Goal: Check status: Check status

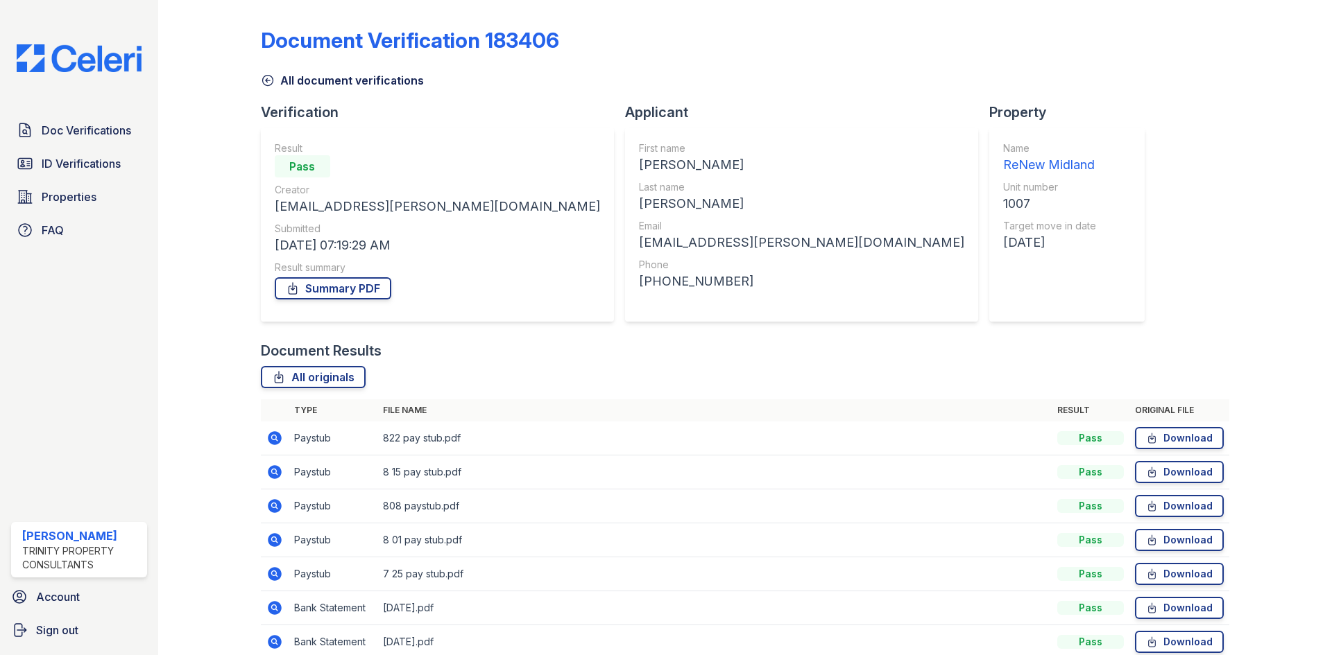
scroll to position [133, 0]
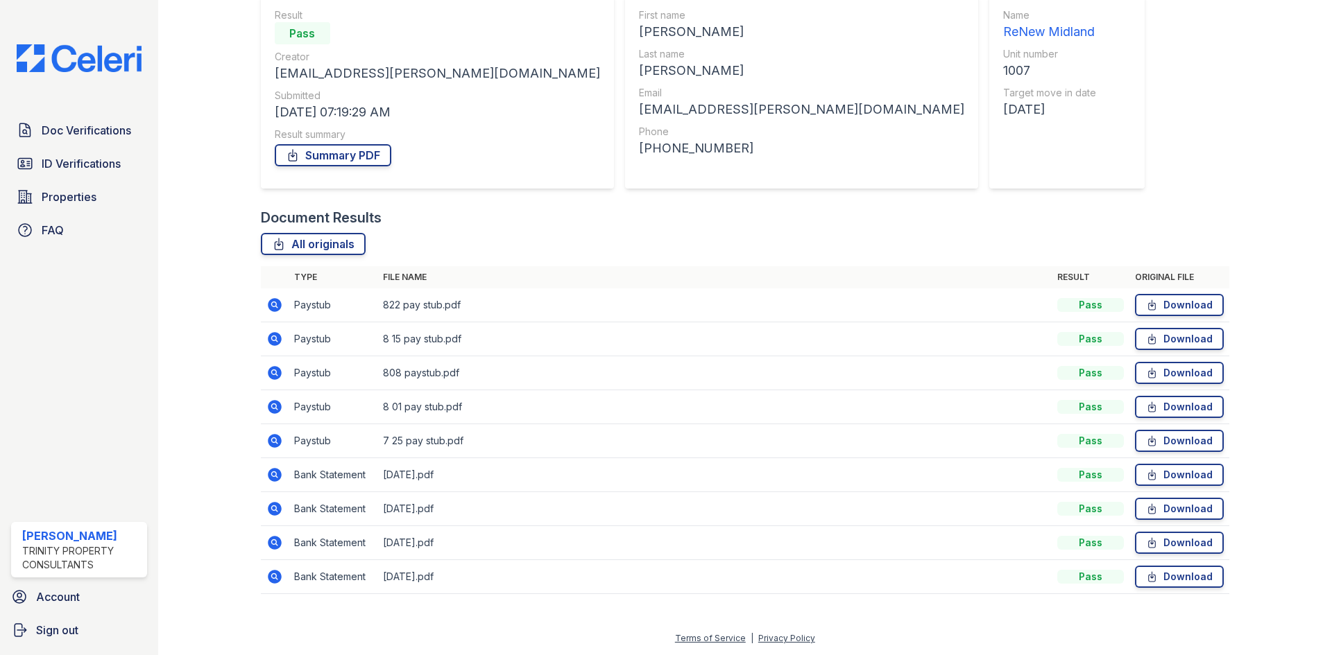
click at [277, 411] on icon at bounding box center [275, 407] width 14 height 14
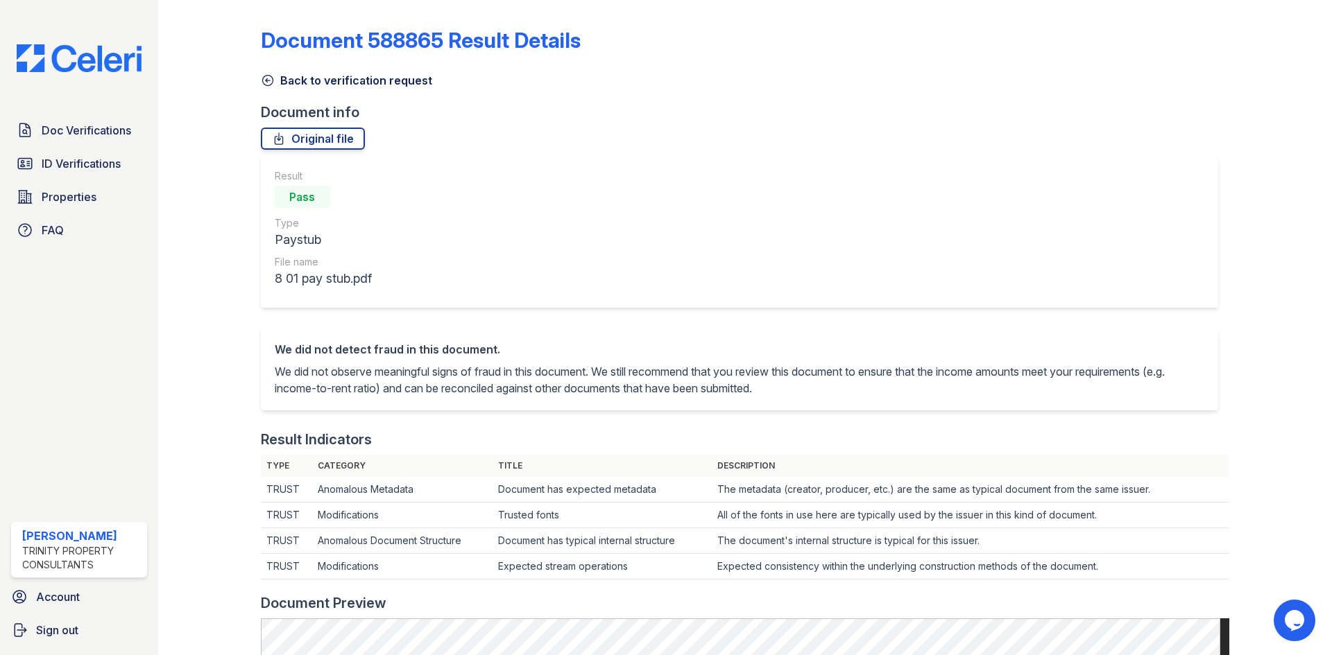
click at [264, 79] on icon at bounding box center [268, 81] width 14 height 14
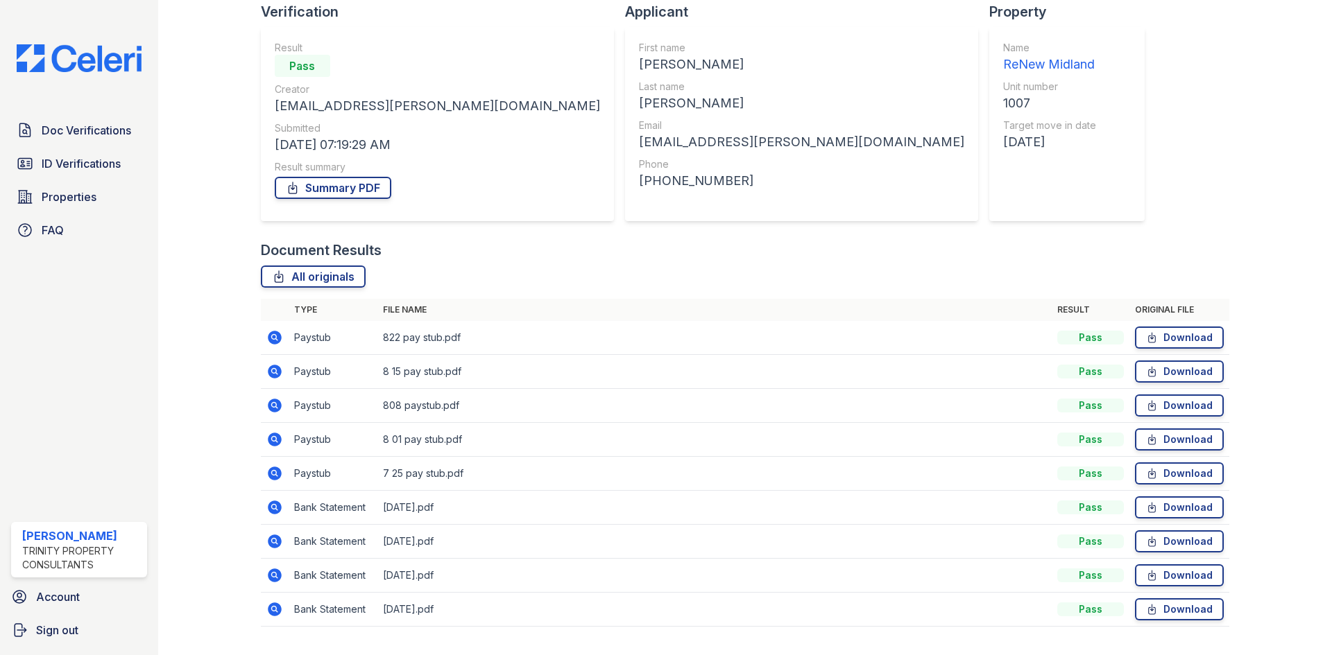
scroll to position [133, 0]
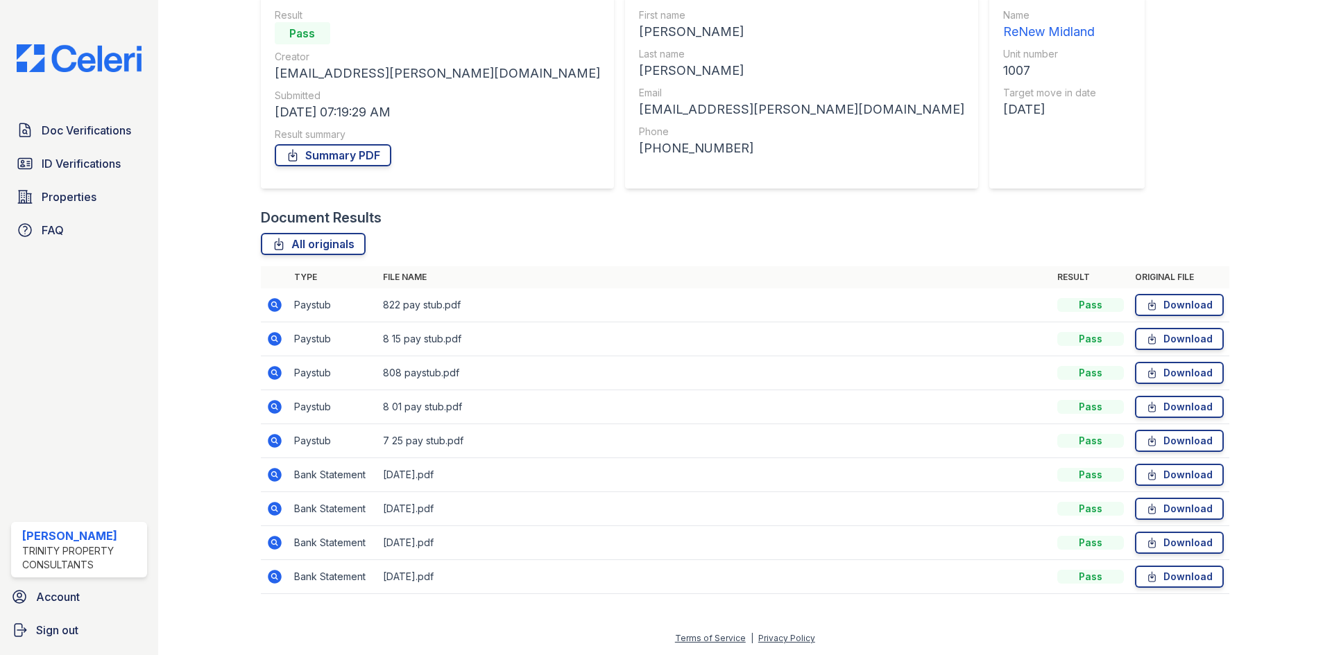
click at [276, 305] on icon at bounding box center [275, 305] width 14 height 14
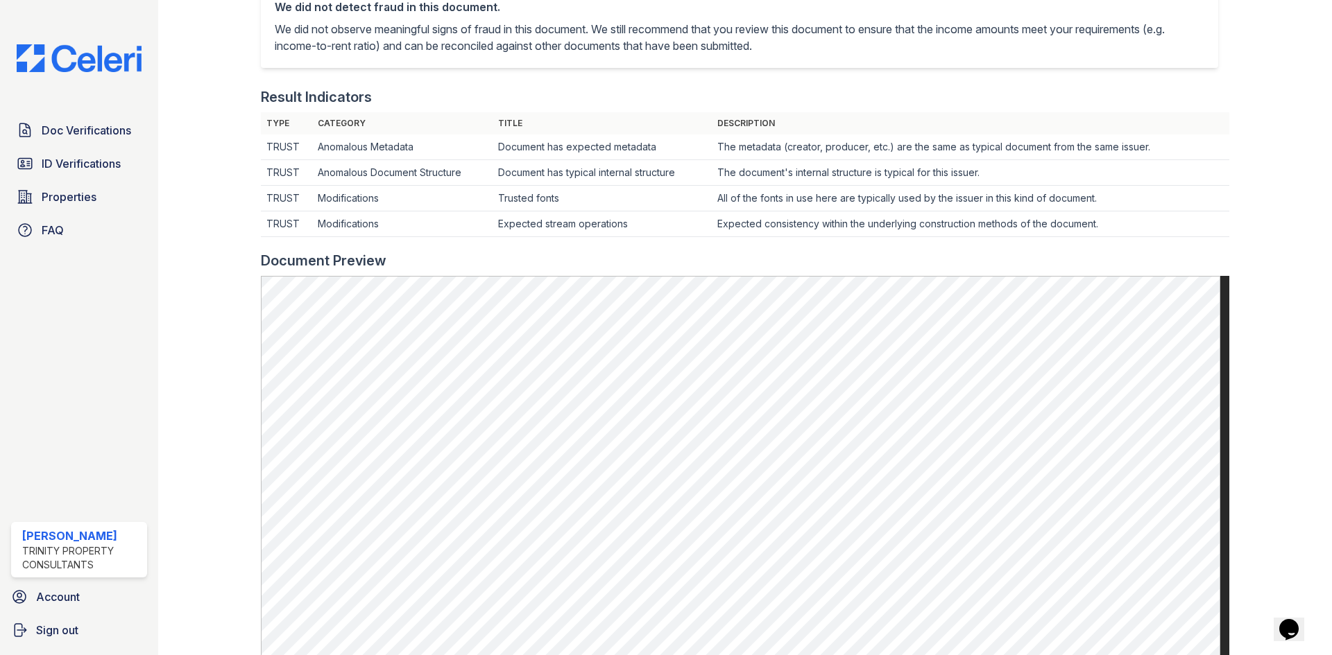
scroll to position [347, 0]
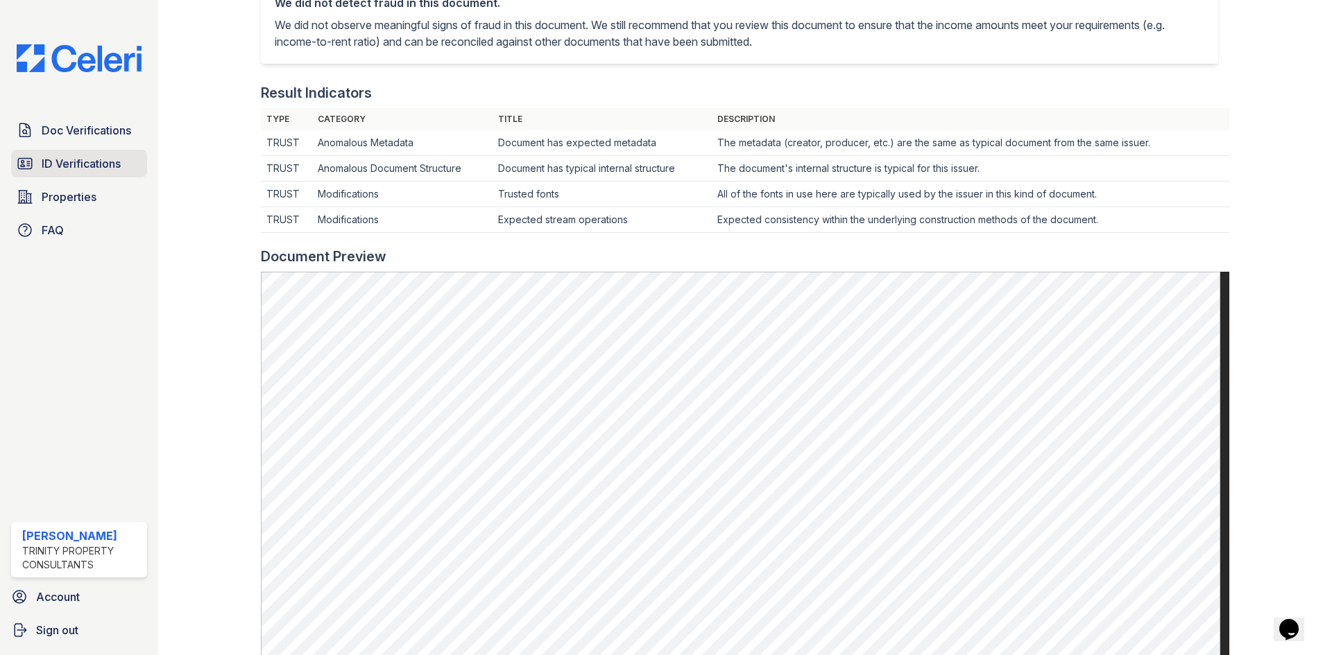
click at [71, 170] on span "ID Verifications" at bounding box center [81, 163] width 79 height 17
